Goal: Find specific page/section: Find specific page/section

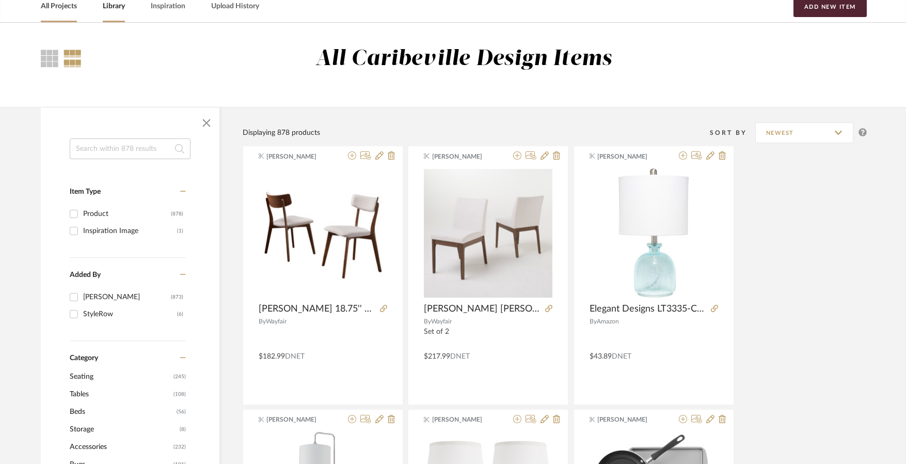
click at [68, 10] on link "All Projects" at bounding box center [59, 6] width 36 height 14
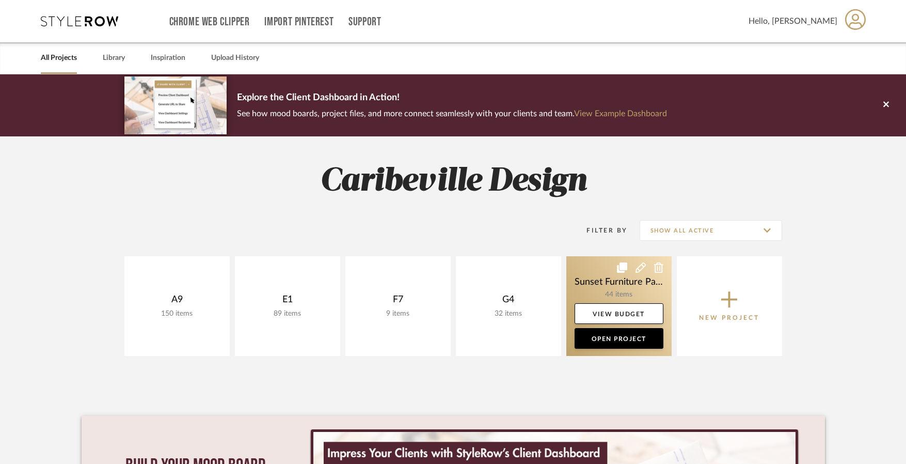
click at [642, 292] on link at bounding box center [619, 306] width 105 height 100
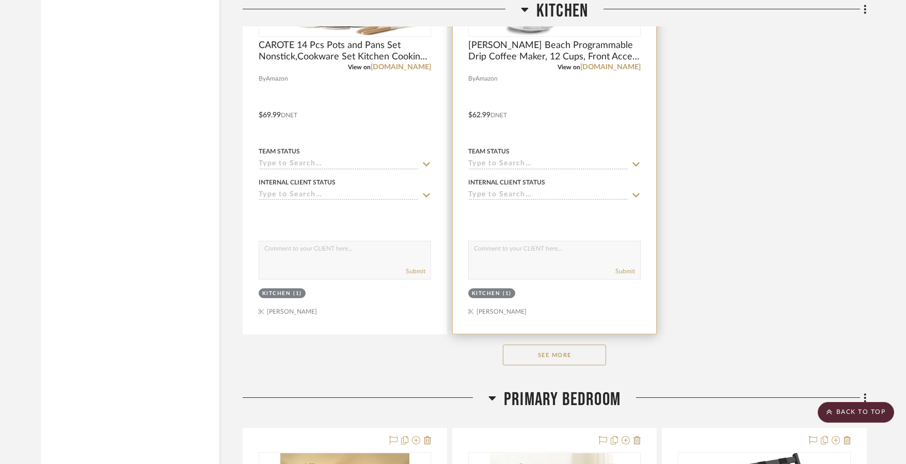
scroll to position [2531, 0]
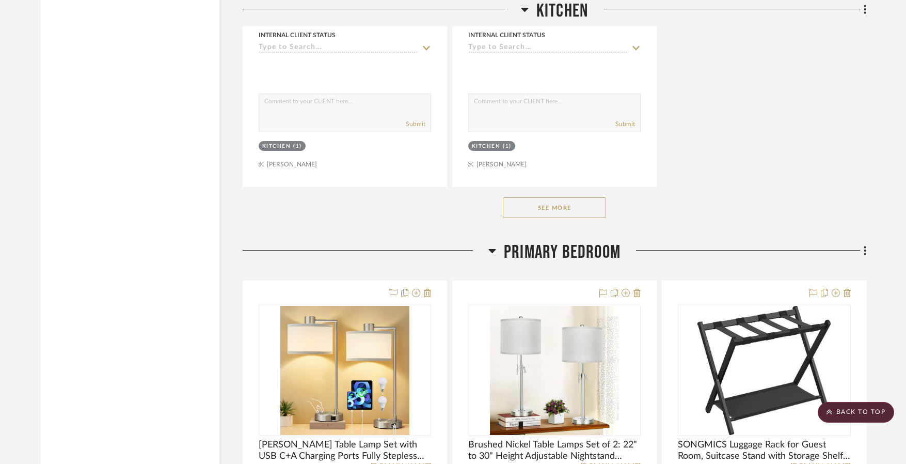
click at [546, 208] on button "See More" at bounding box center [554, 207] width 103 height 21
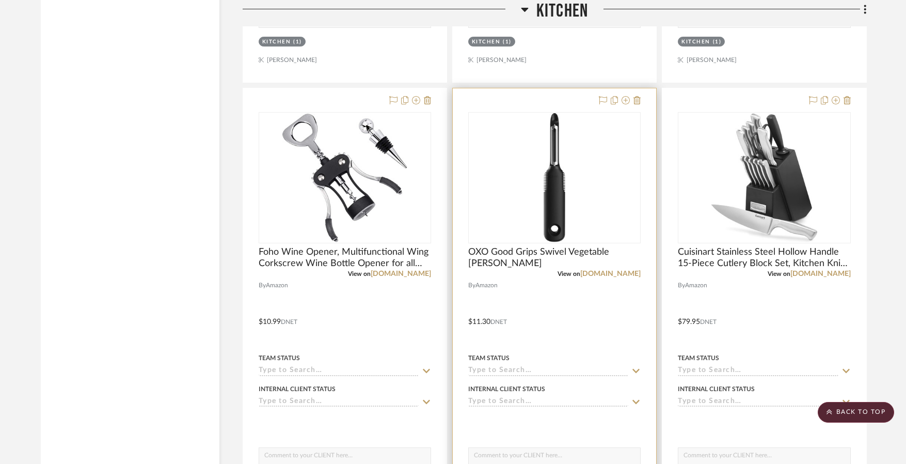
scroll to position [4493, 0]
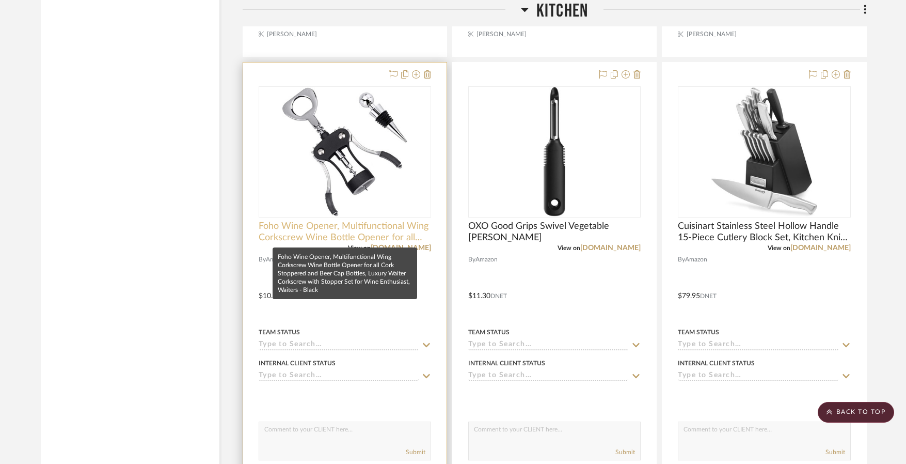
click at [404, 223] on span "Foho Wine Opener, Multifunctional Wing Corkscrew Wine Bottle Opener for all Cor…" at bounding box center [345, 232] width 173 height 23
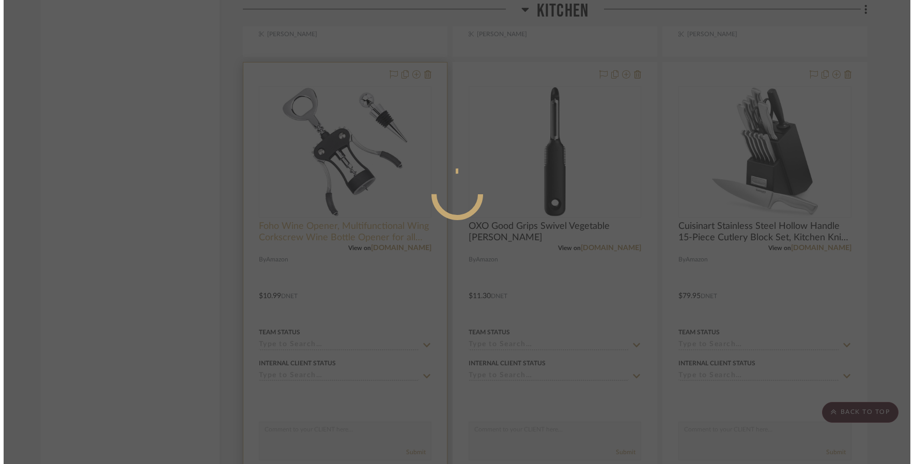
scroll to position [0, 0]
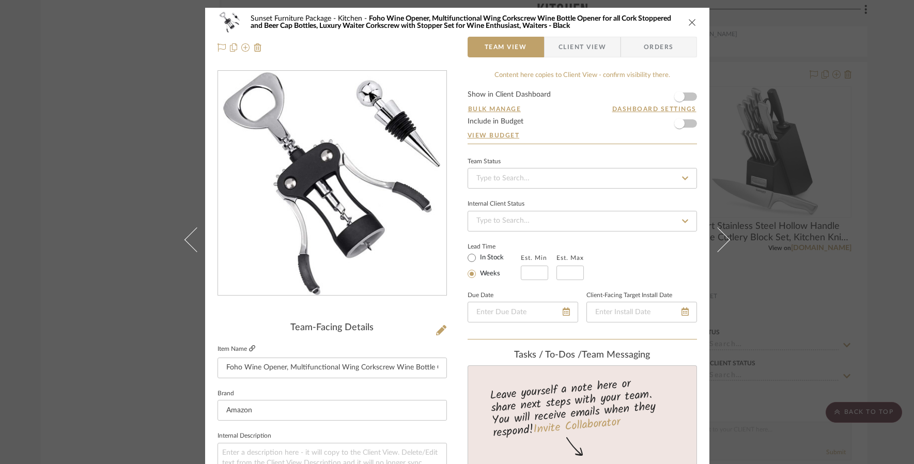
click at [249, 348] on icon at bounding box center [252, 348] width 6 height 6
